Goal: Task Accomplishment & Management: Manage account settings

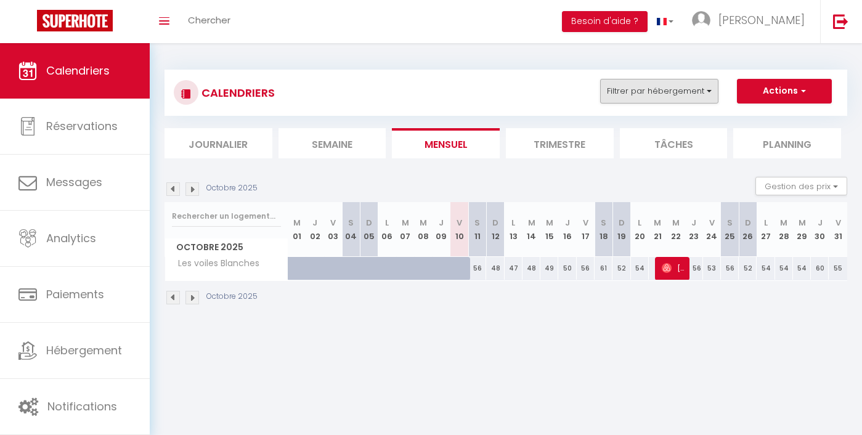
click at [662, 94] on button "Filtrer par hébergement" at bounding box center [659, 91] width 118 height 25
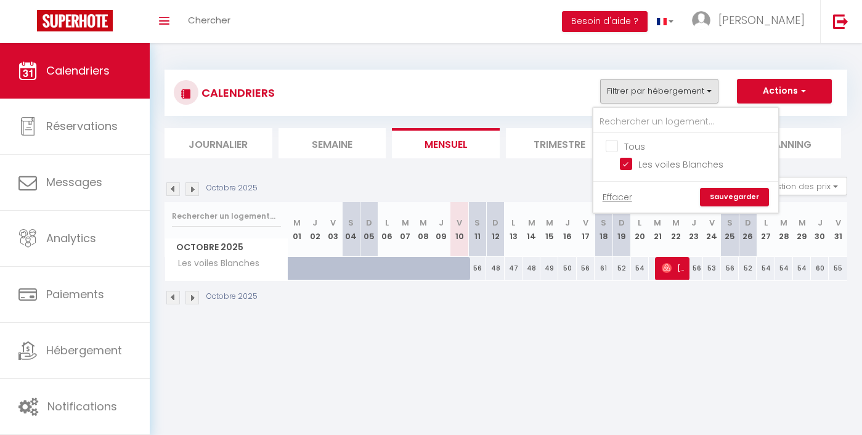
click at [621, 144] on input "Tous" at bounding box center [697, 145] width 185 height 12
checkbox input "true"
click at [736, 199] on link "Sauvegarder" at bounding box center [734, 197] width 69 height 18
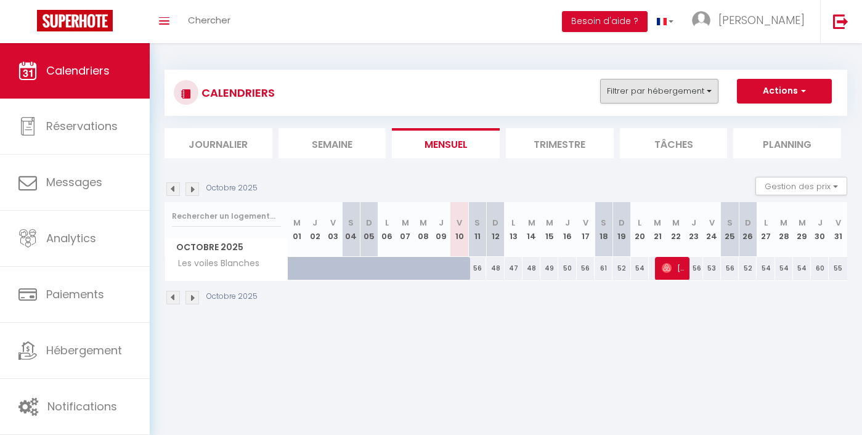
click at [611, 94] on button "Filtrer par hébergement" at bounding box center [659, 91] width 118 height 25
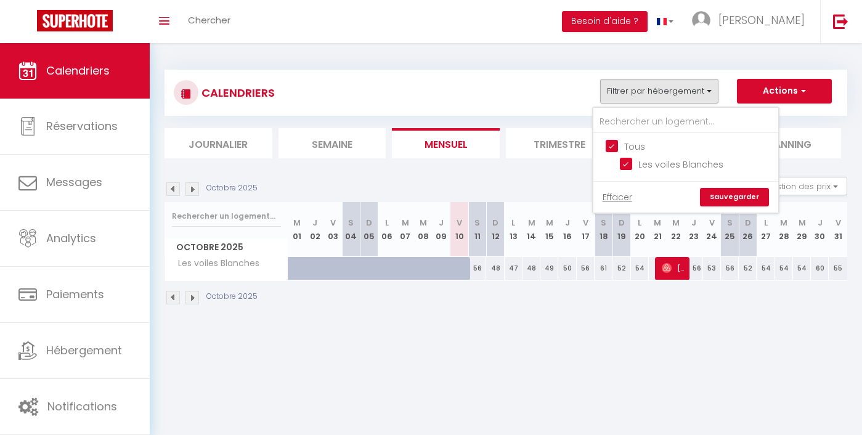
click at [619, 145] on input "Tous" at bounding box center [697, 145] width 185 height 12
checkbox input "false"
click at [746, 195] on link "Sauvegarder" at bounding box center [734, 197] width 69 height 18
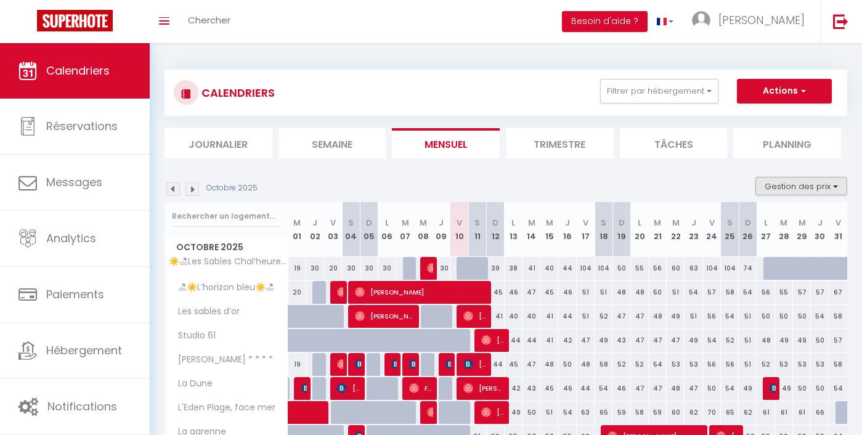
click at [795, 182] on button "Gestion des prix" at bounding box center [801, 186] width 92 height 18
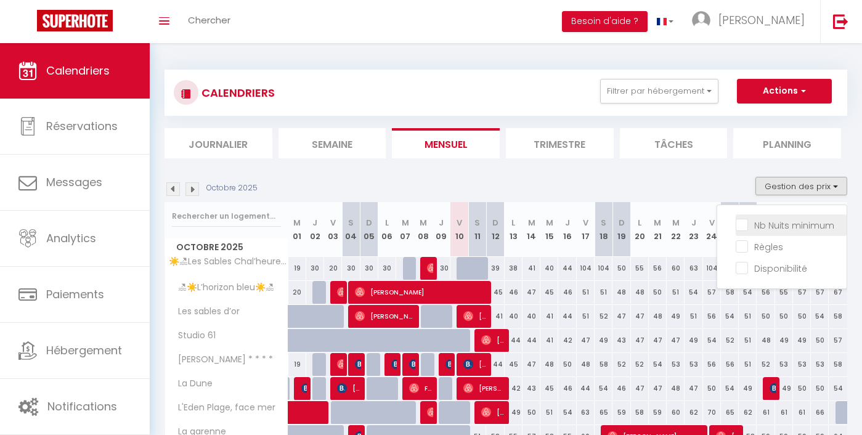
click at [795, 223] on input "Nb Nuits minimum" at bounding box center [790, 224] width 111 height 12
checkbox input "true"
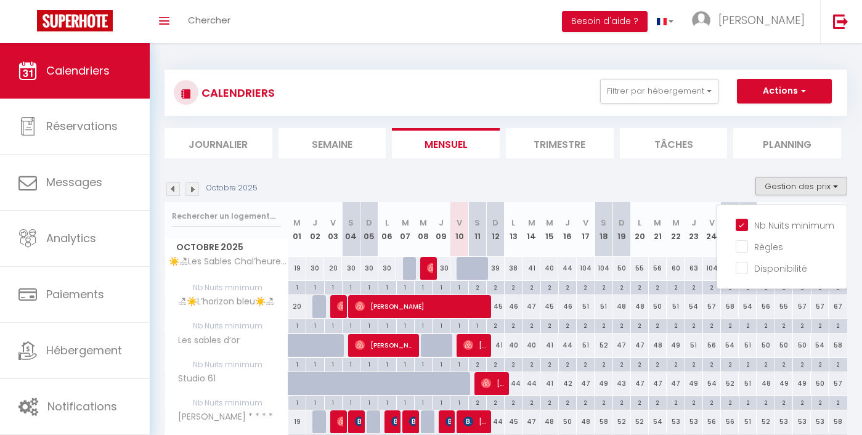
click at [604, 182] on div "Octobre 2025 Gestion des prix Nb Nuits minimum Règles Disponibilité" at bounding box center [505, 189] width 682 height 25
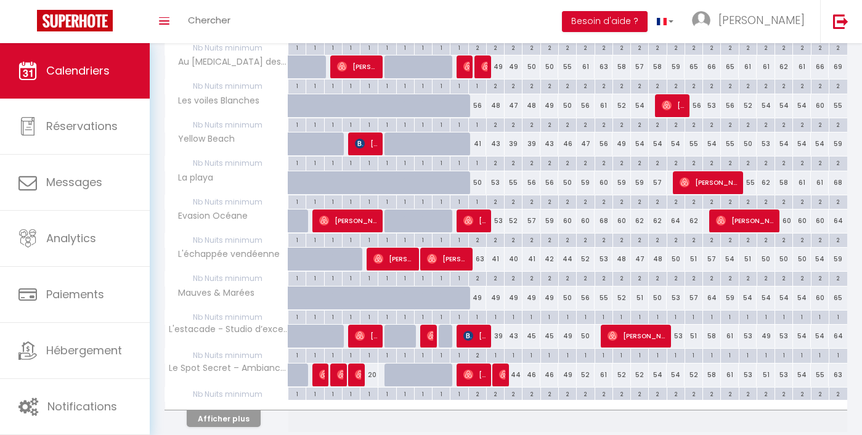
scroll to position [628, 0]
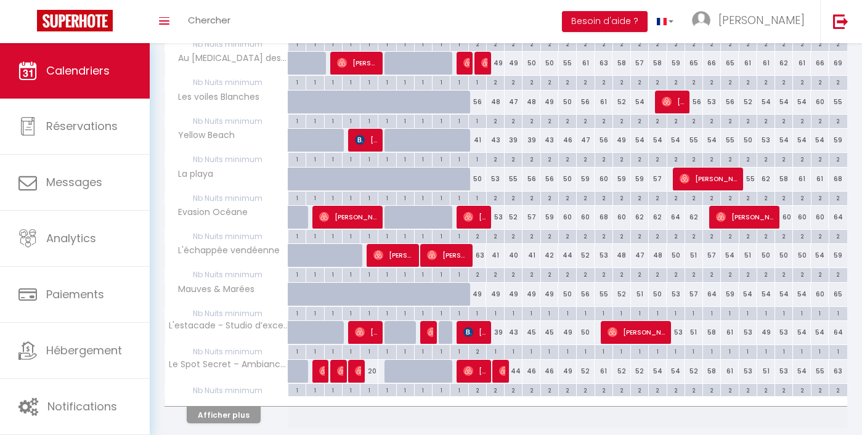
click at [479, 270] on div "2" at bounding box center [477, 274] width 17 height 12
type input "2"
type input "Sam 11 Octobre 2025"
type input "Dim 12 Octobre 2025"
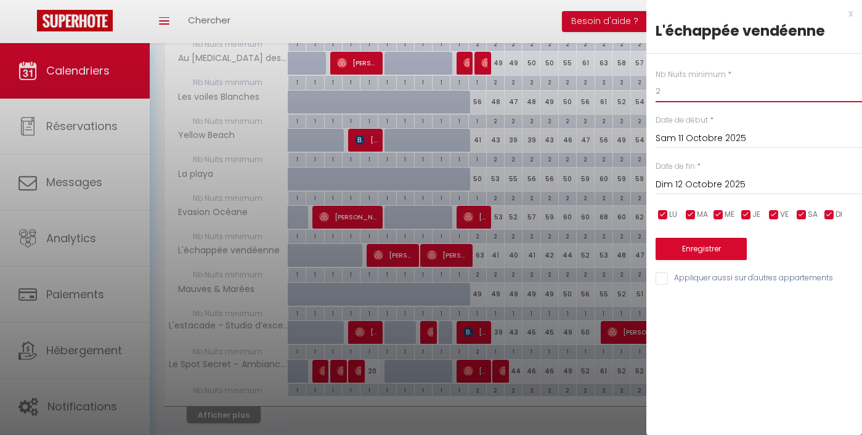
click at [661, 95] on input "2" at bounding box center [758, 91] width 206 height 22
type input "1"
click at [715, 251] on button "Enregistrer" at bounding box center [700, 249] width 91 height 22
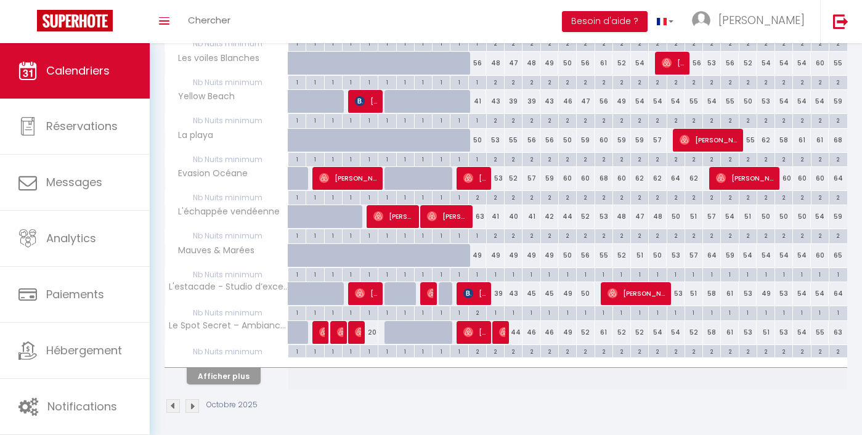
scroll to position [666, 0]
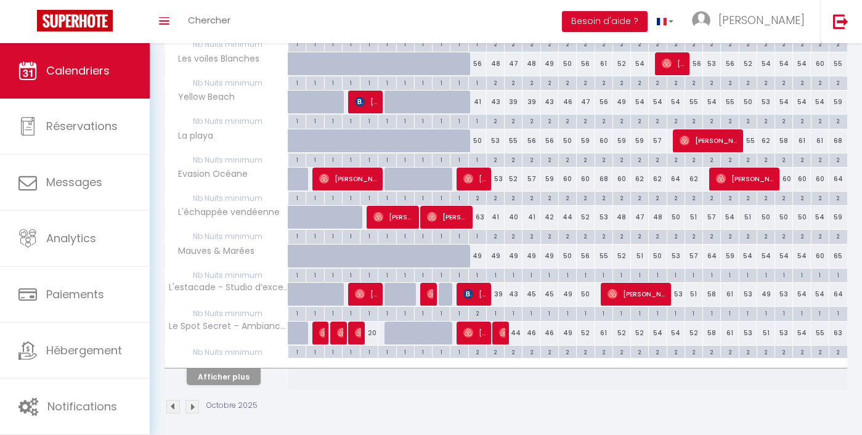
click at [247, 371] on button "Afficher plus" at bounding box center [224, 376] width 74 height 17
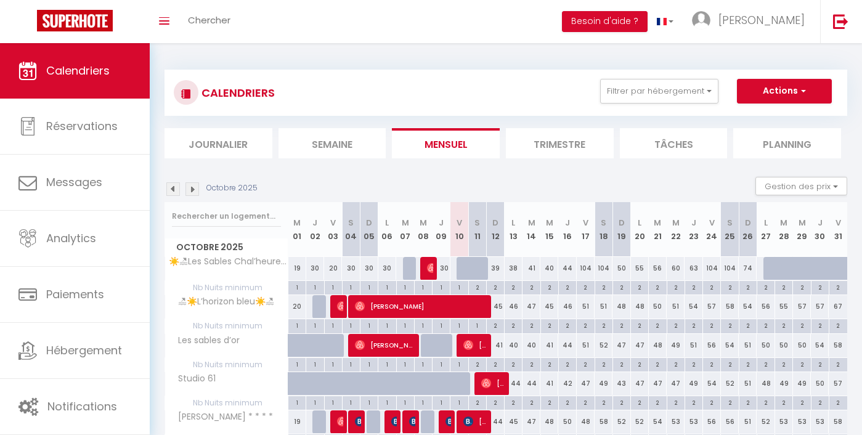
scroll to position [0, 0]
